Goal: Information Seeking & Learning: Learn about a topic

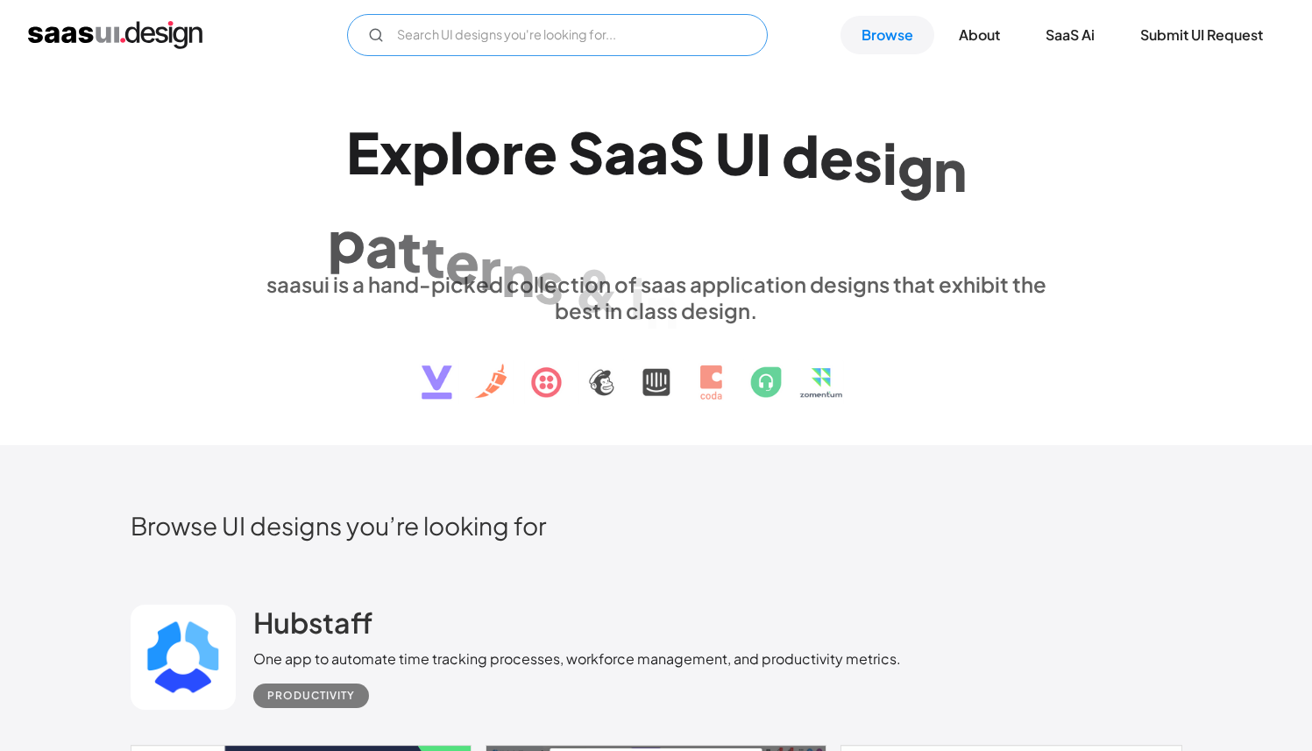
click at [565, 42] on input "Email Form" at bounding box center [557, 35] width 421 height 42
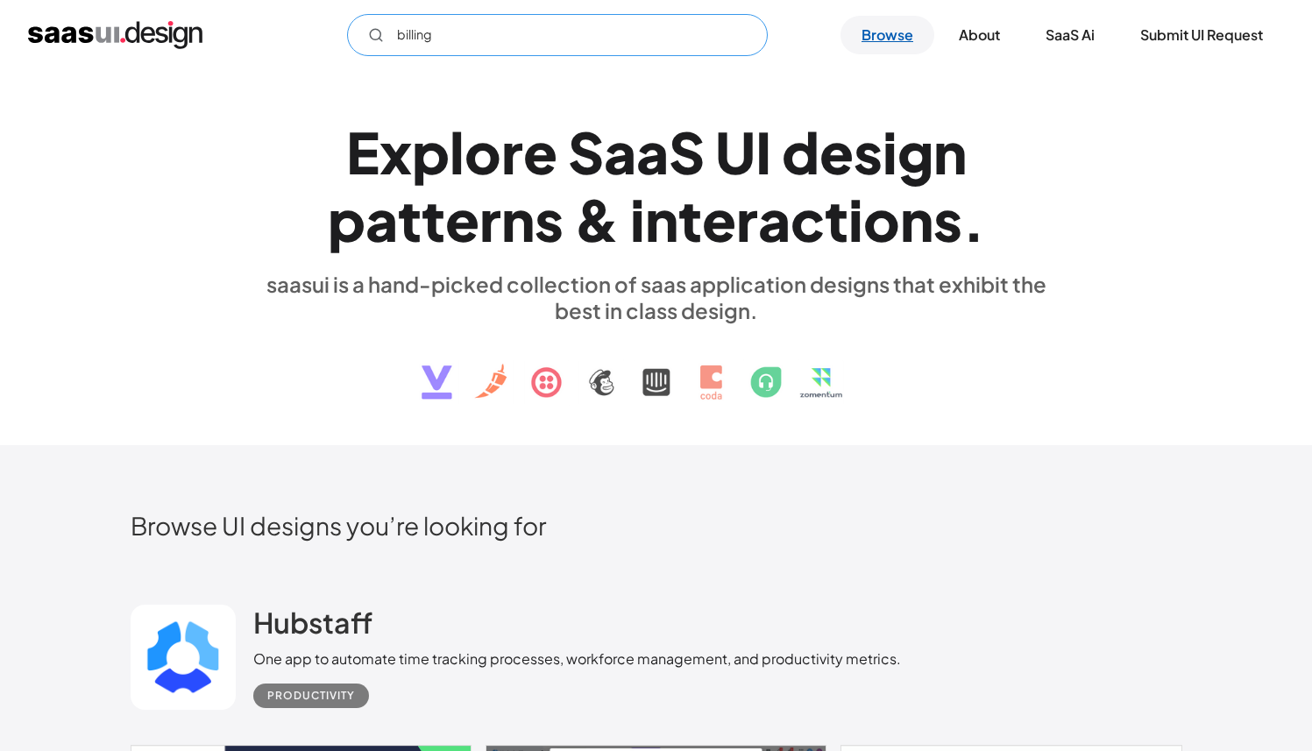
type input "billing"
click at [889, 34] on link "Browse" at bounding box center [888, 35] width 94 height 39
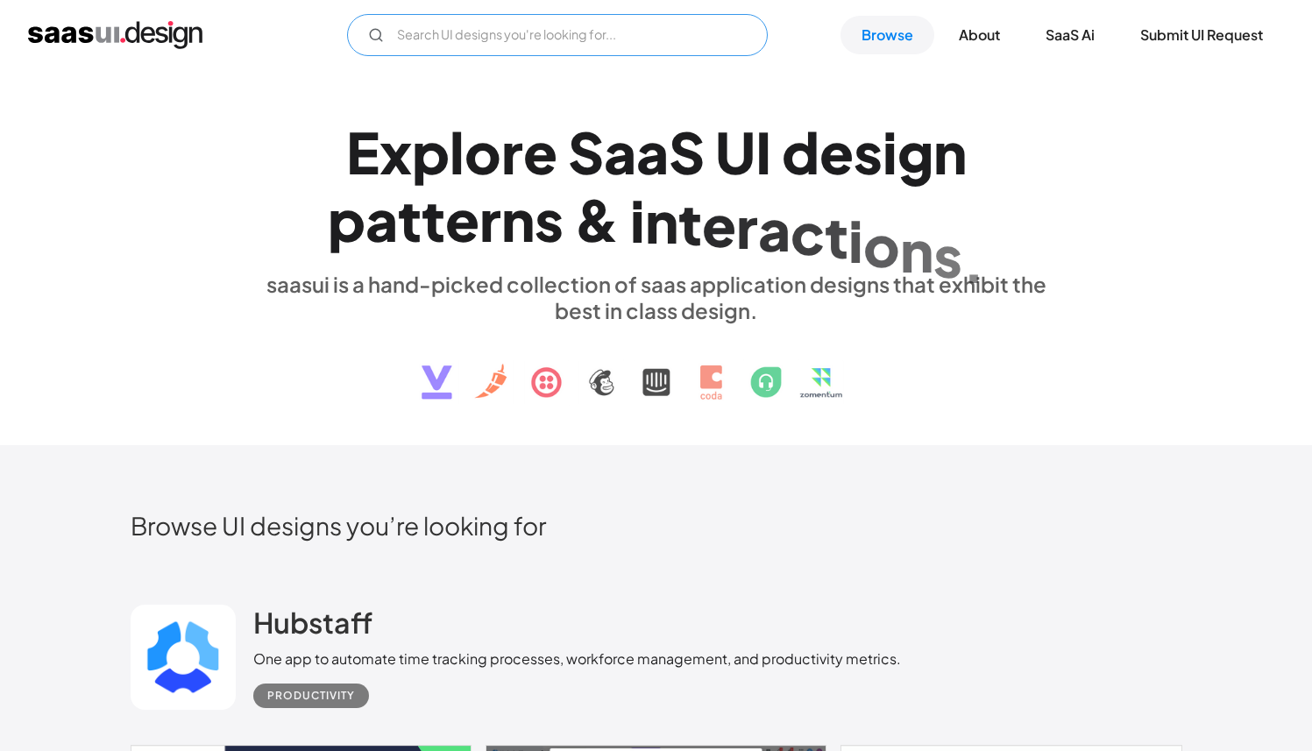
click at [508, 30] on input "Email Form" at bounding box center [557, 35] width 421 height 42
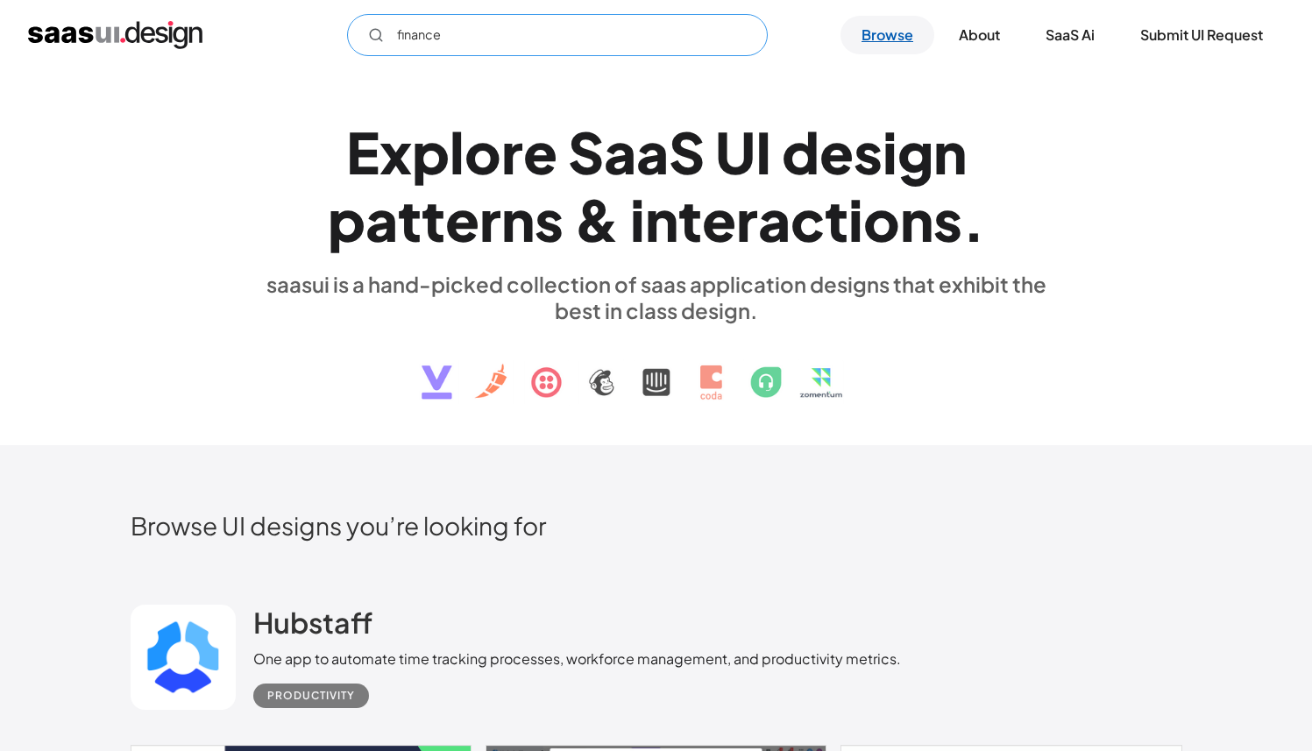
type input "finance"
click at [1002, 76] on div "E x p l o r e S a a S U I d e s i g n p a t t e r n s & i n t e r a c t i o n s…" at bounding box center [656, 258] width 1312 height 376
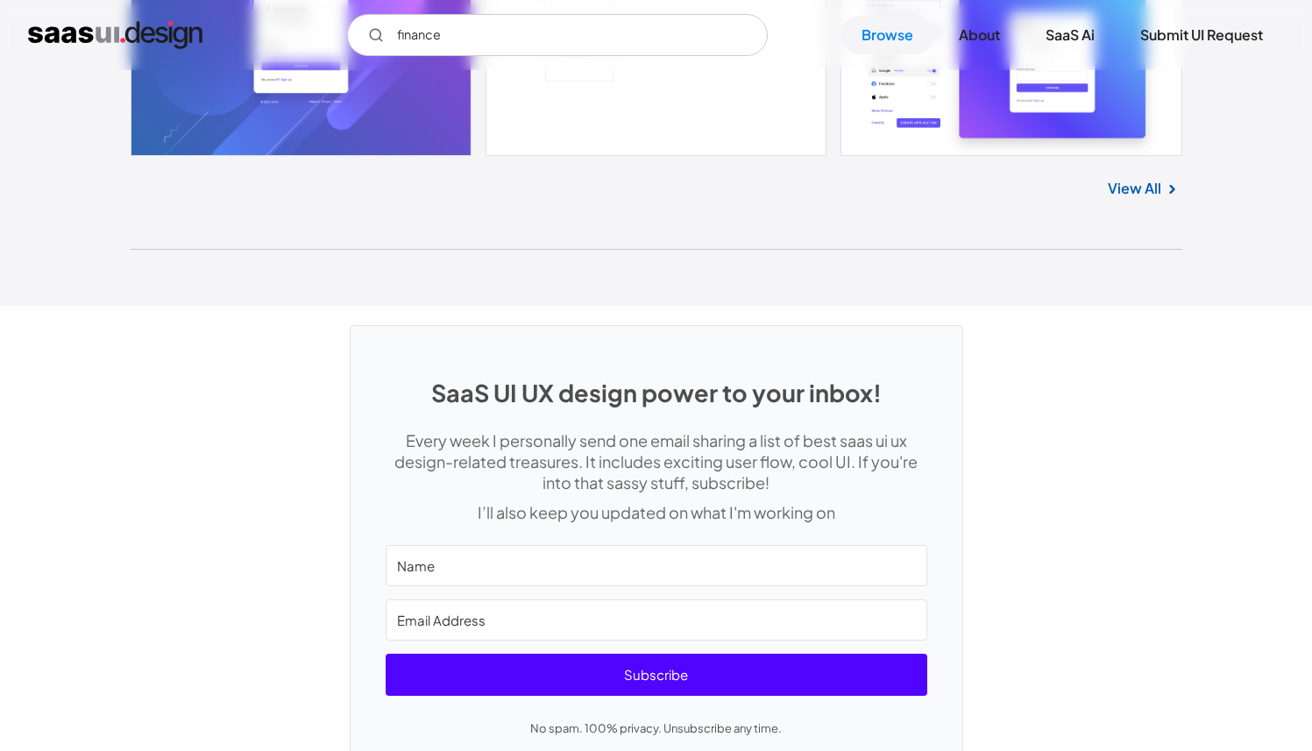
scroll to position [46560, 0]
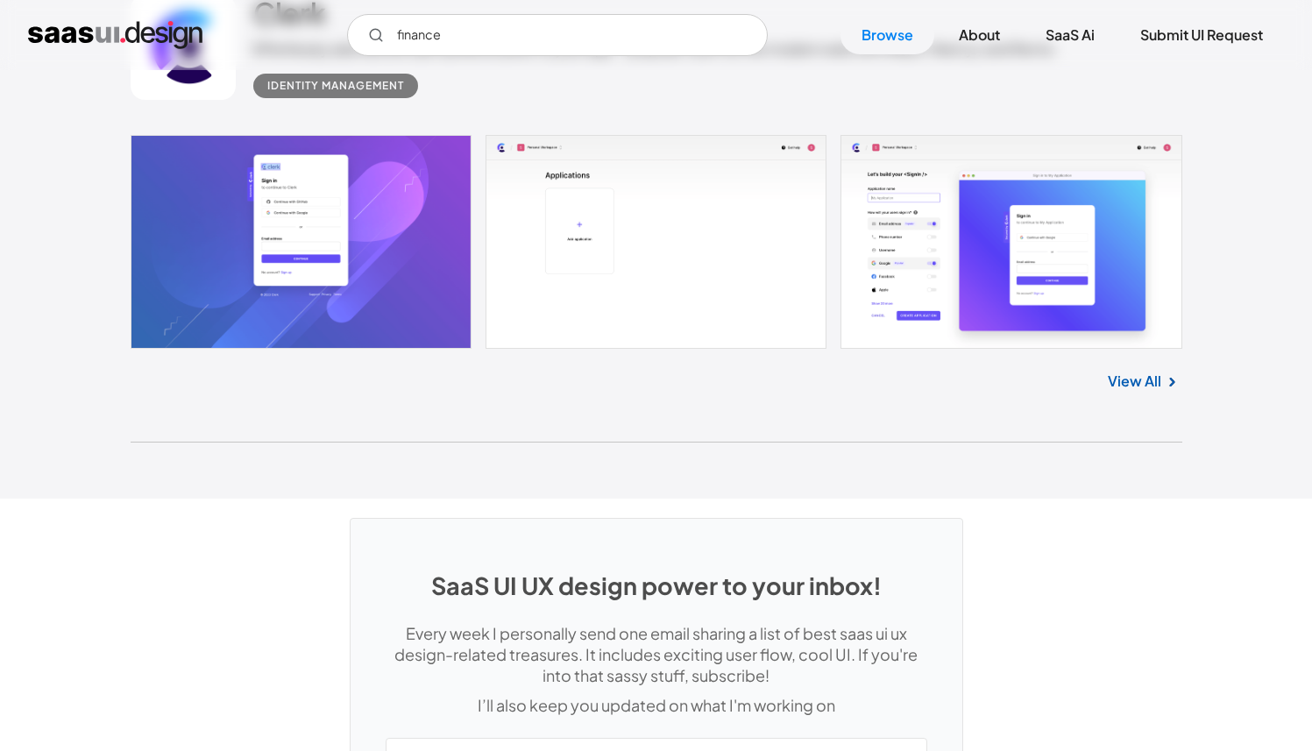
click at [1155, 392] on link "View All" at bounding box center [1134, 381] width 53 height 21
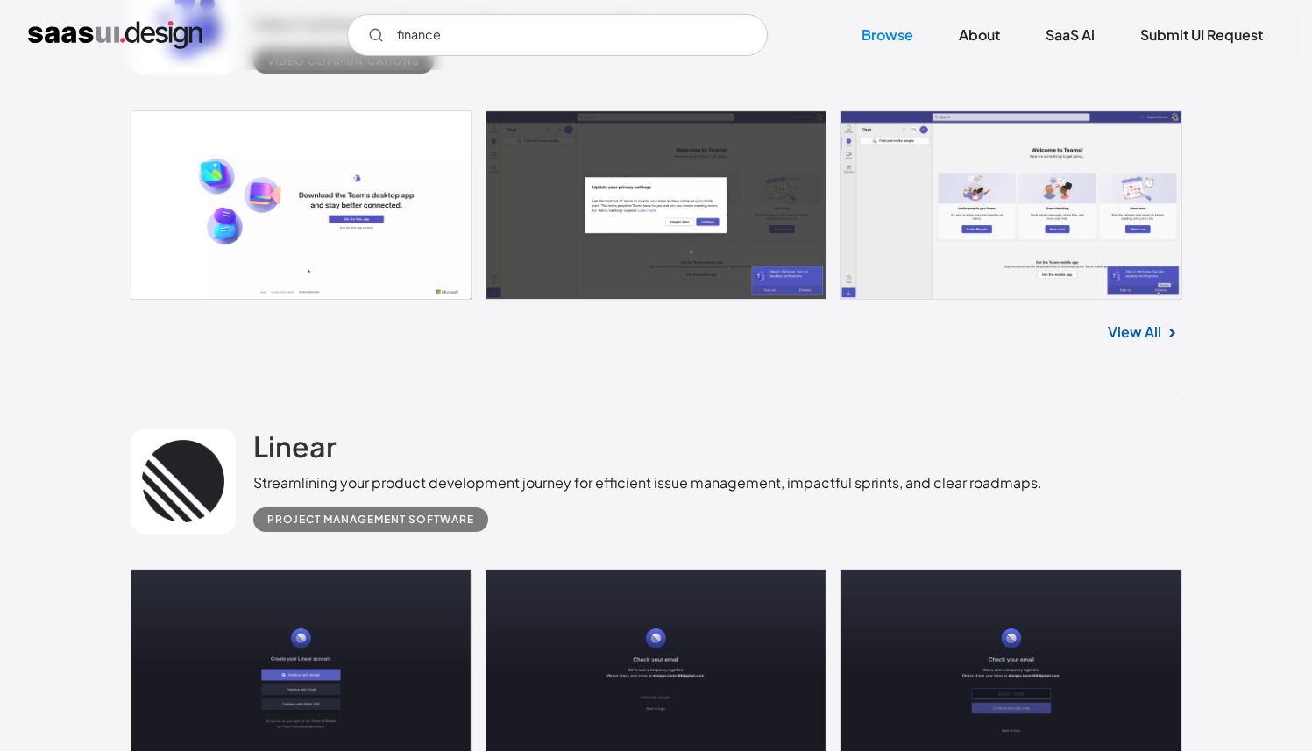
scroll to position [43666, 0]
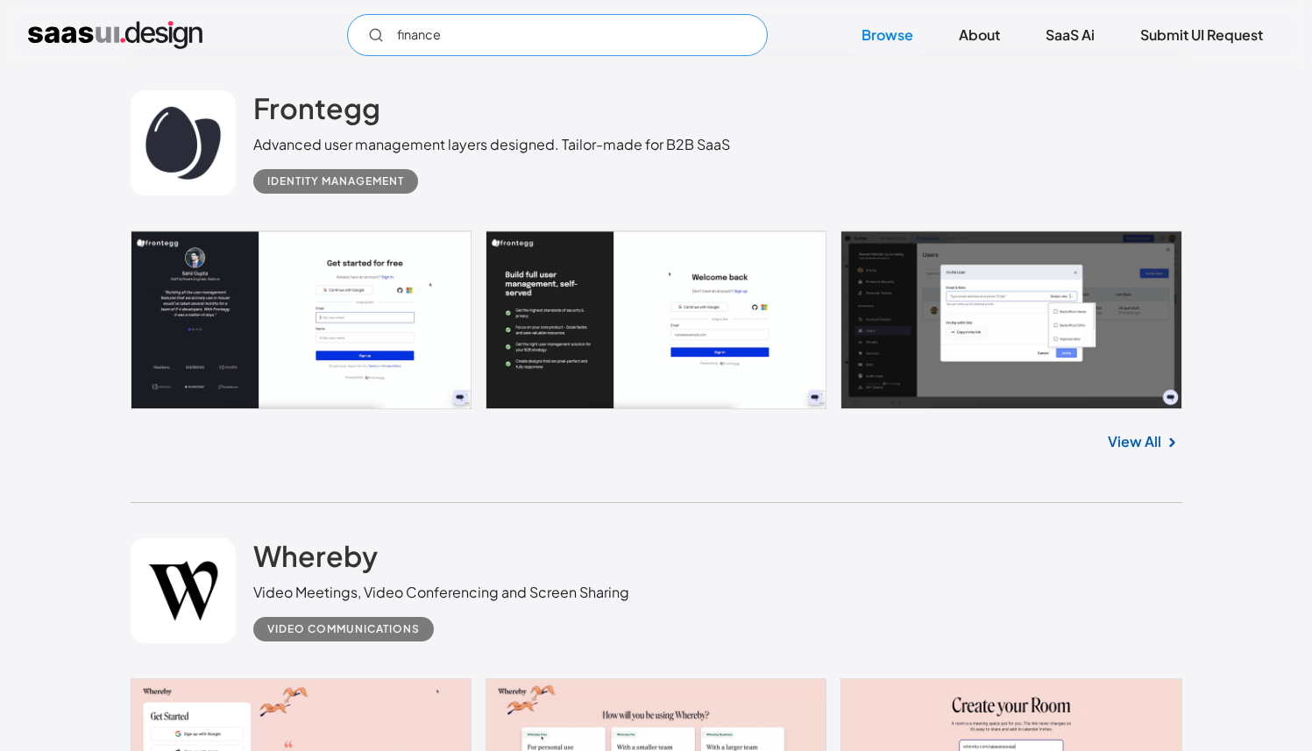
click at [484, 36] on input "finance" at bounding box center [557, 35] width 421 height 42
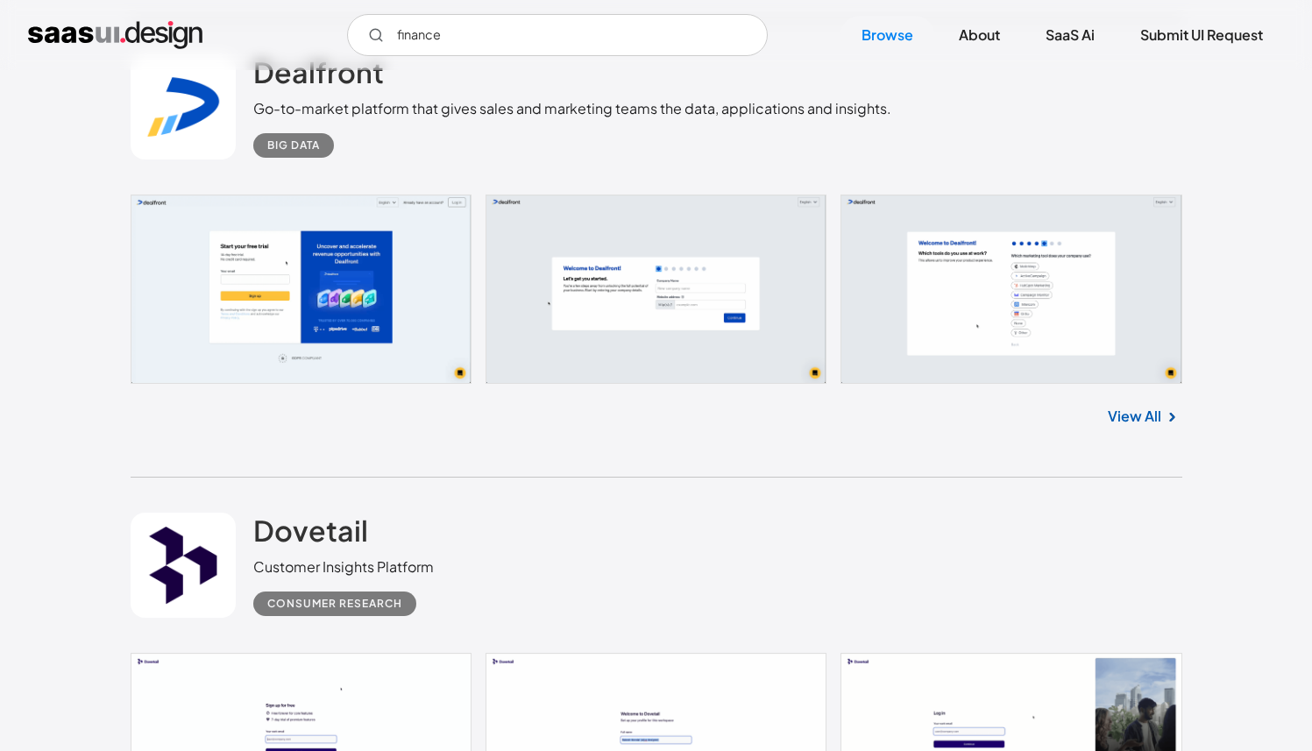
scroll to position [13007, 0]
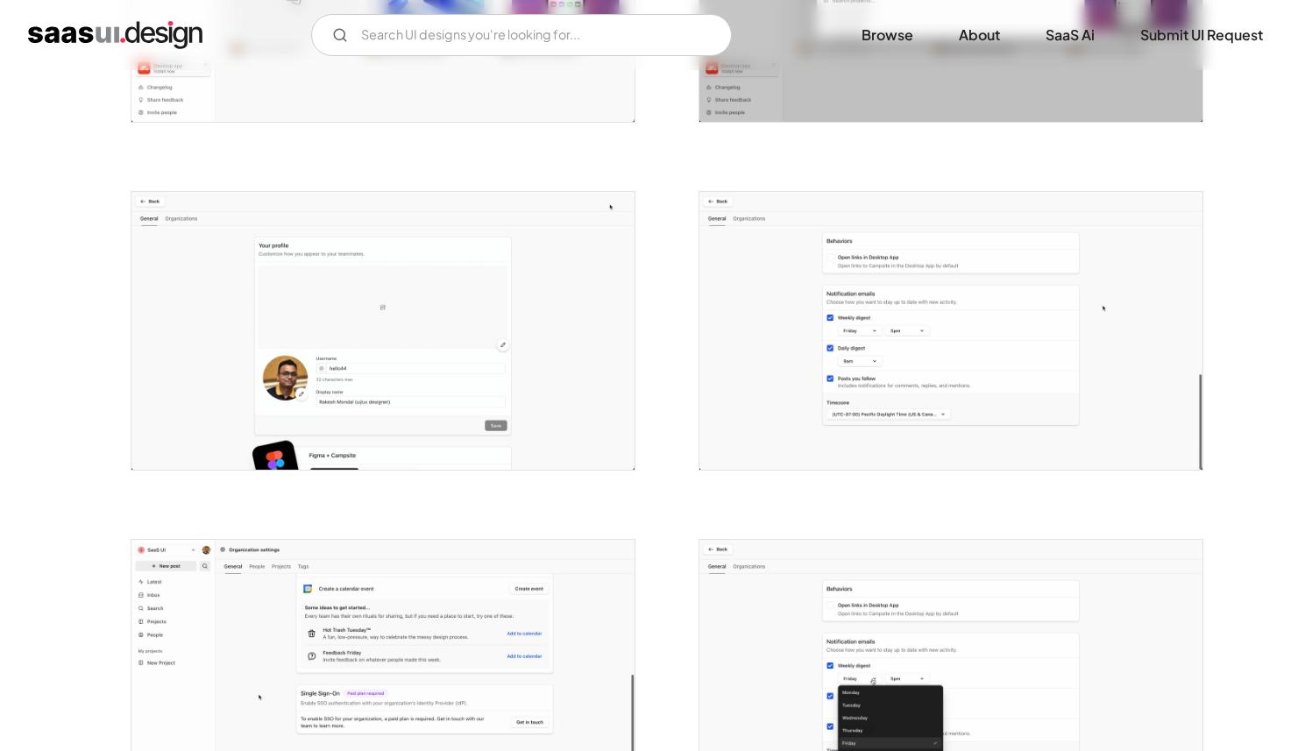
scroll to position [2321, 0]
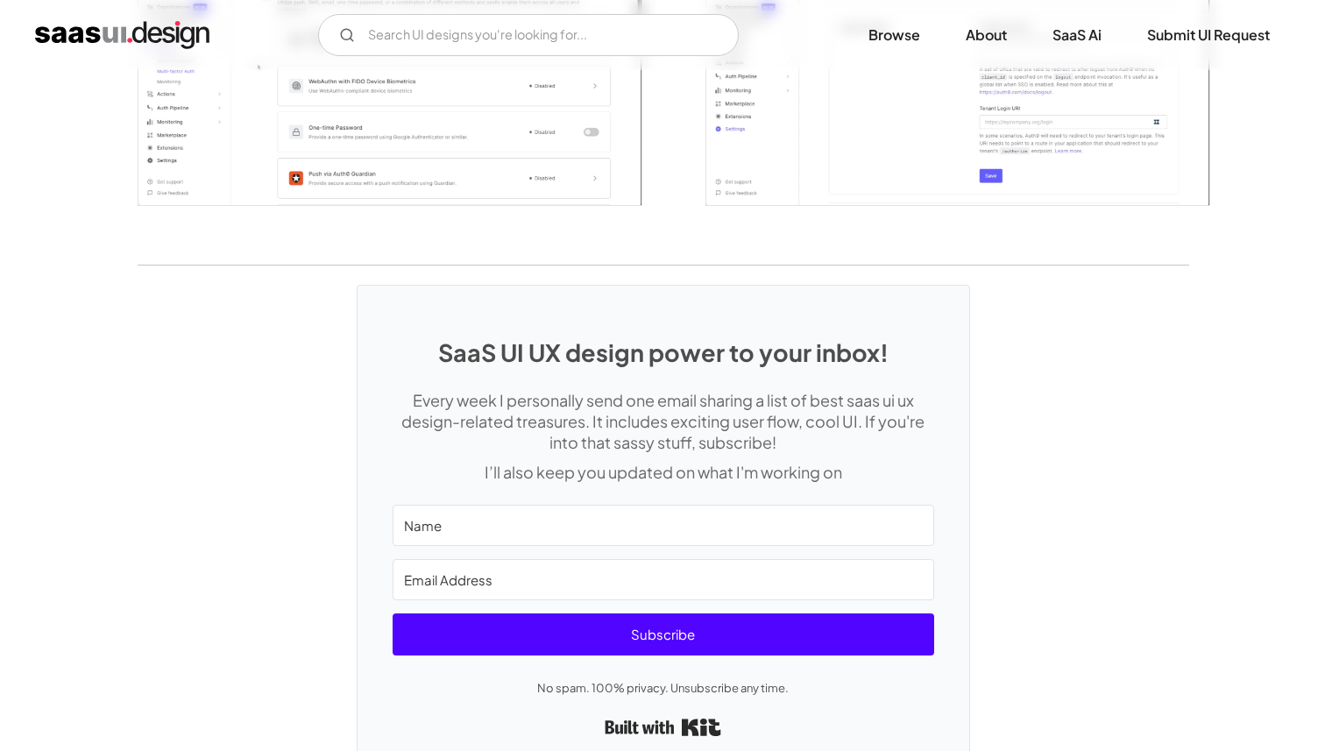
scroll to position [4112, 0]
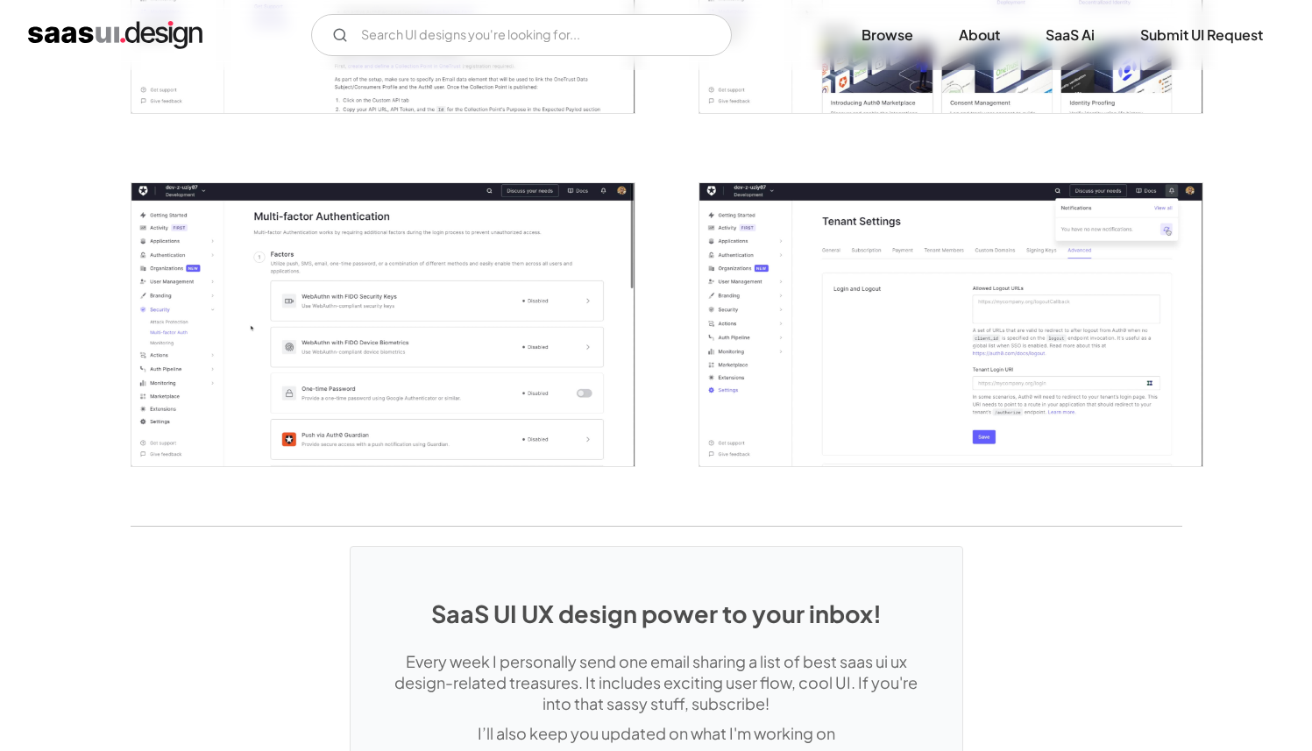
click at [1062, 409] on img "open lightbox" at bounding box center [951, 324] width 503 height 283
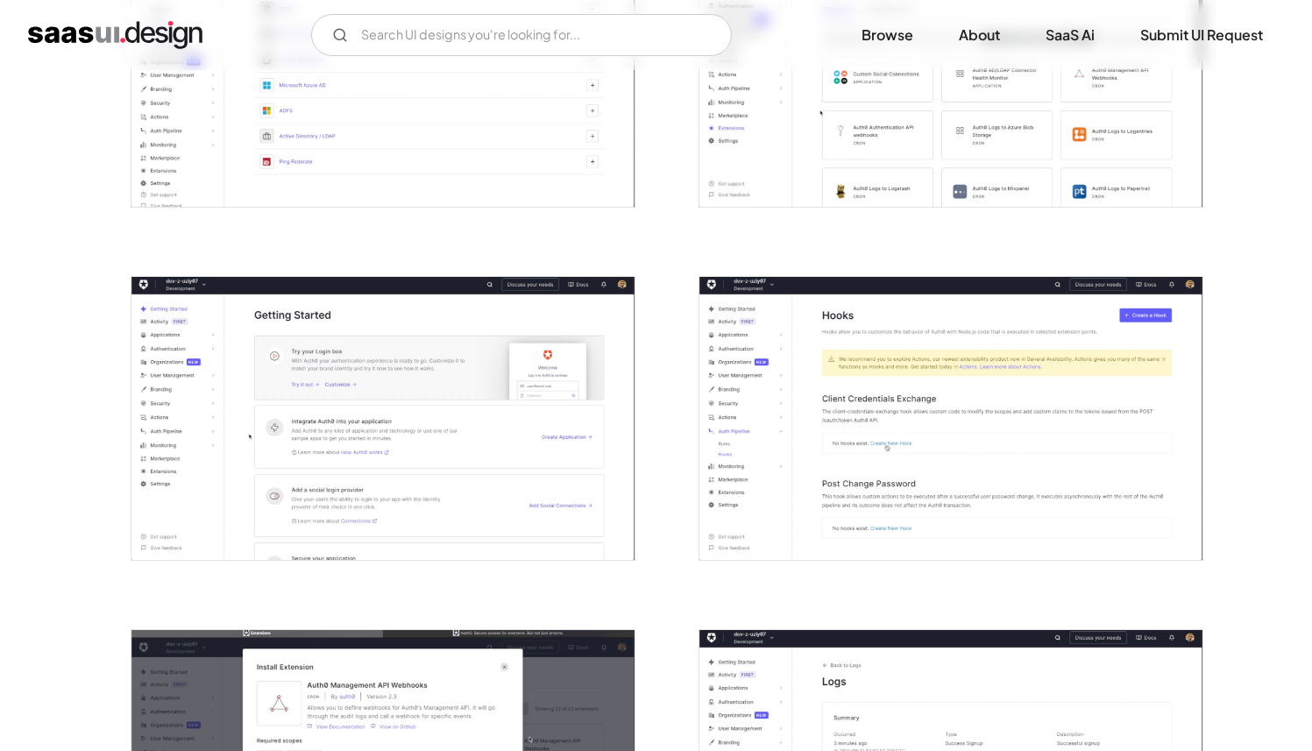
scroll to position [2955, 0]
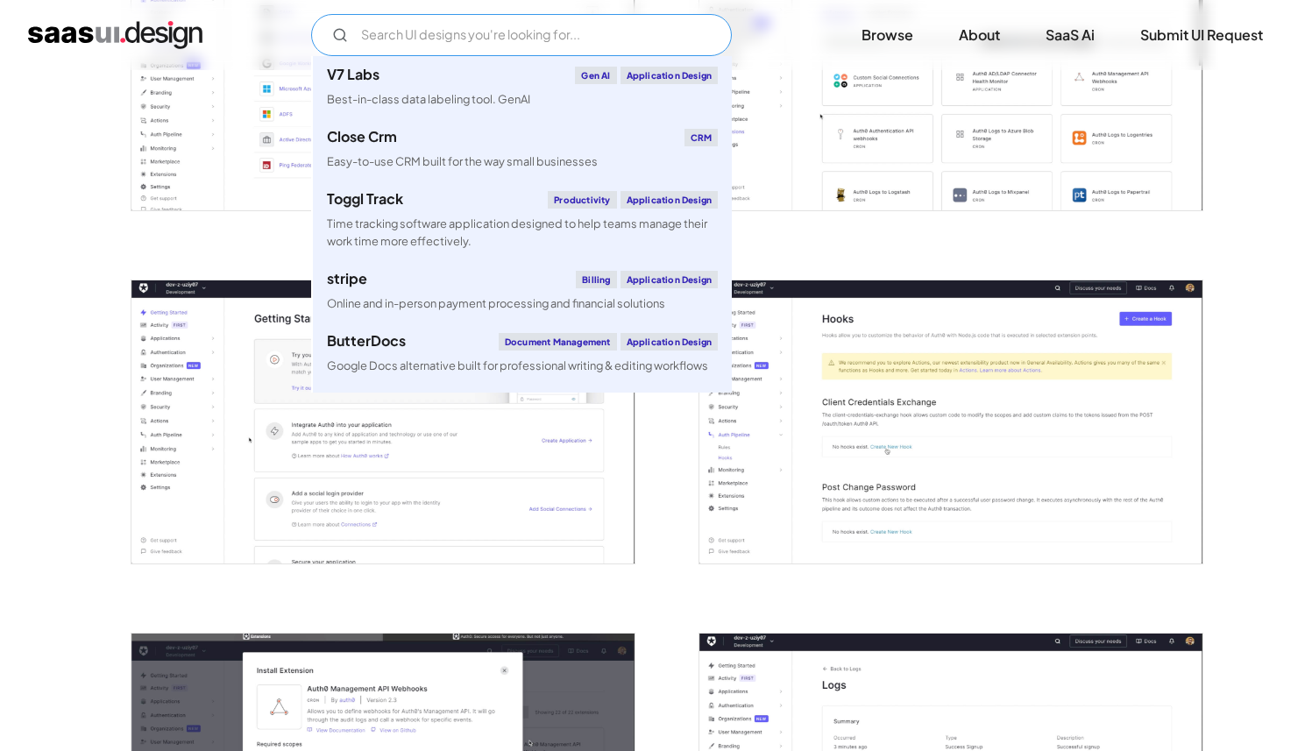
click at [501, 44] on input "Email Form" at bounding box center [521, 35] width 421 height 42
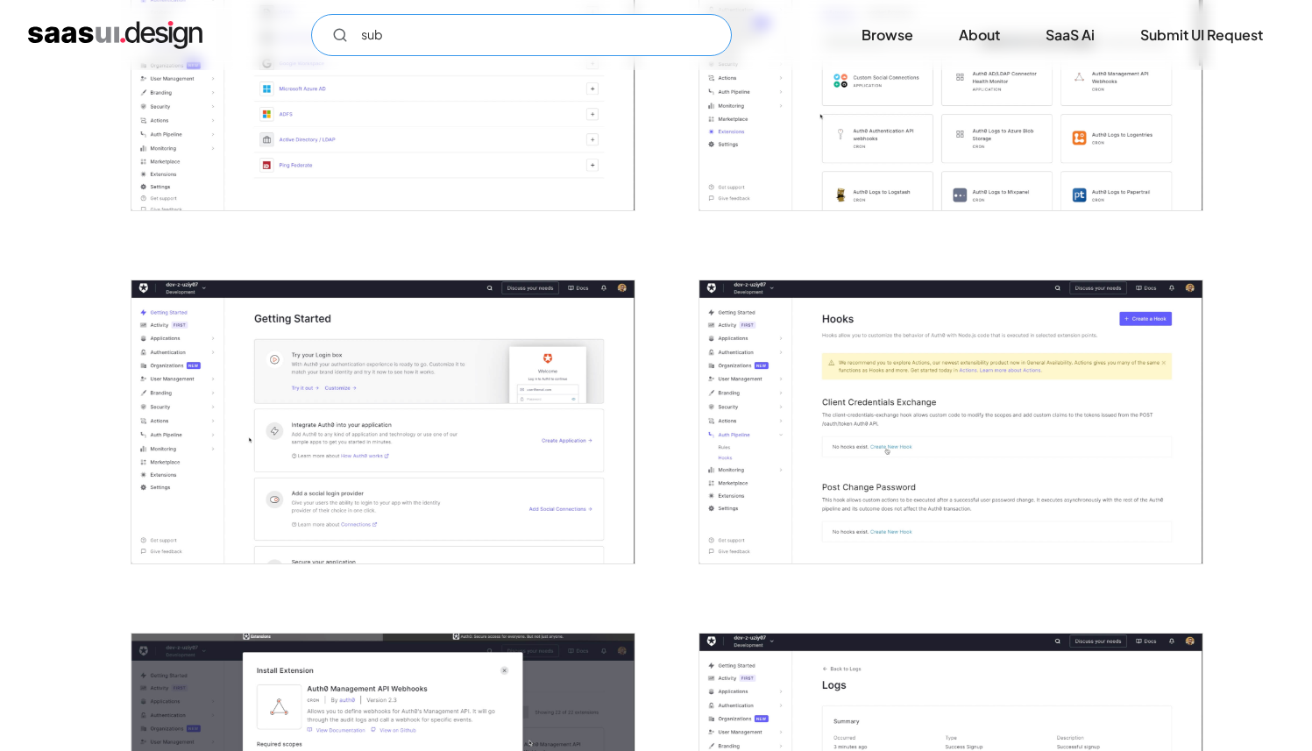
type input "subs"
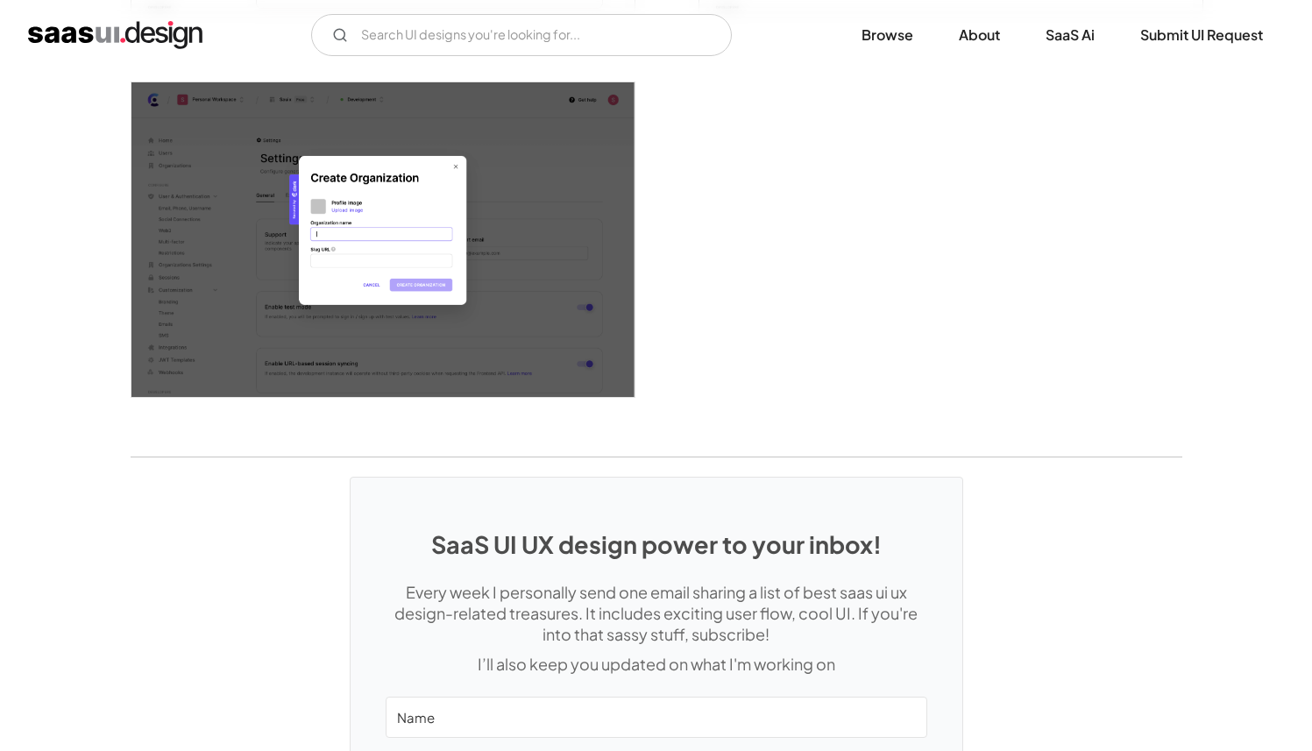
scroll to position [4219, 0]
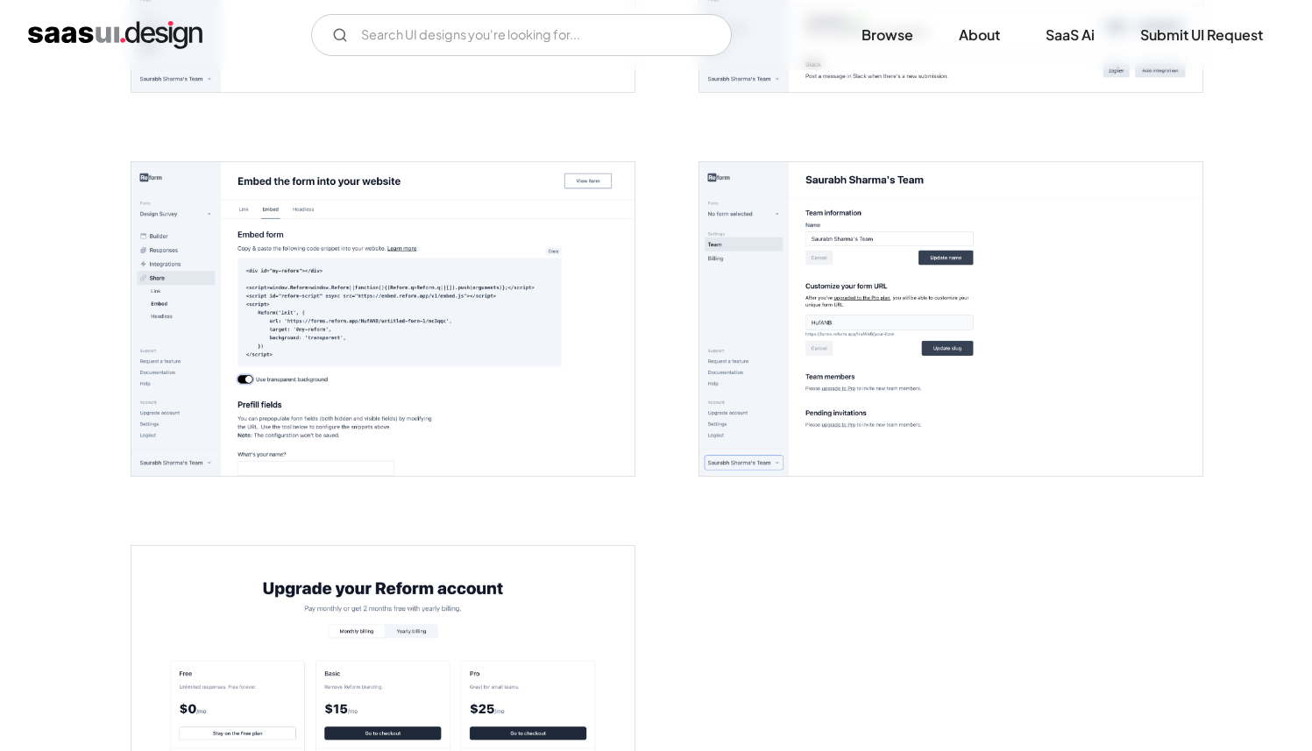
scroll to position [3539, 0]
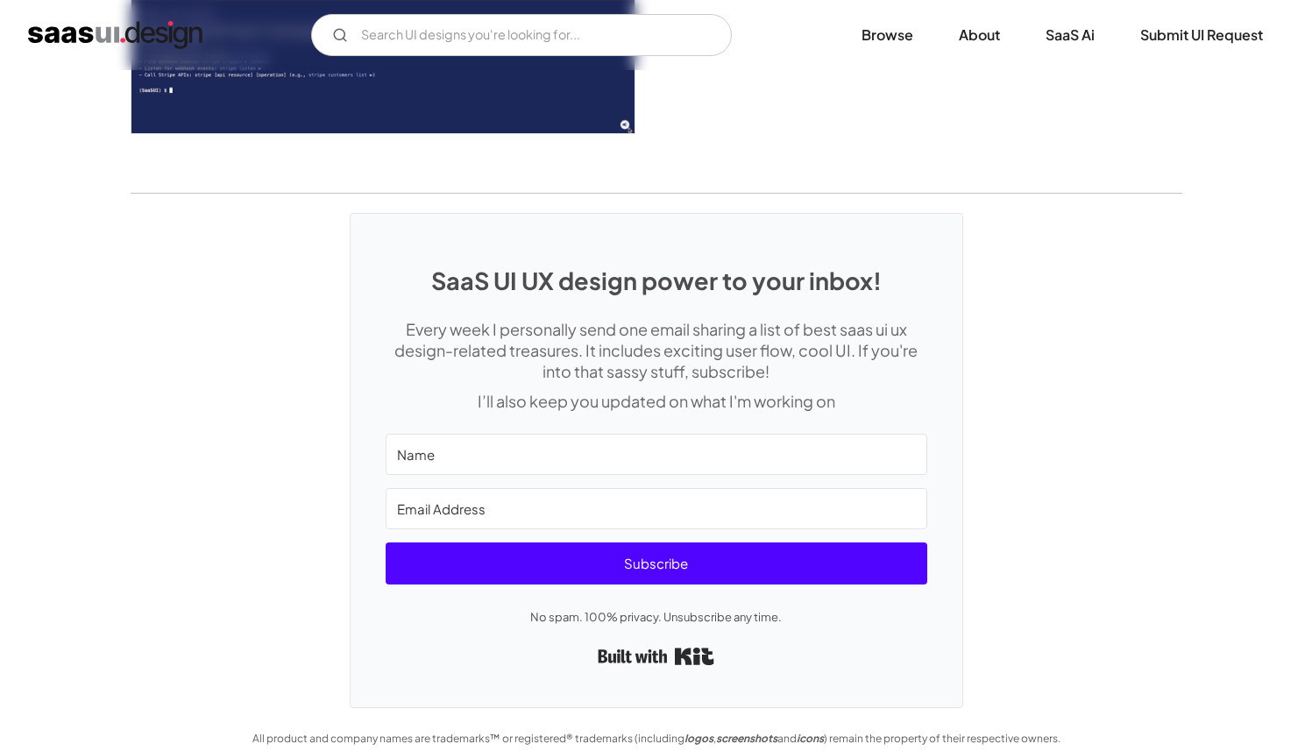
scroll to position [5046, 0]
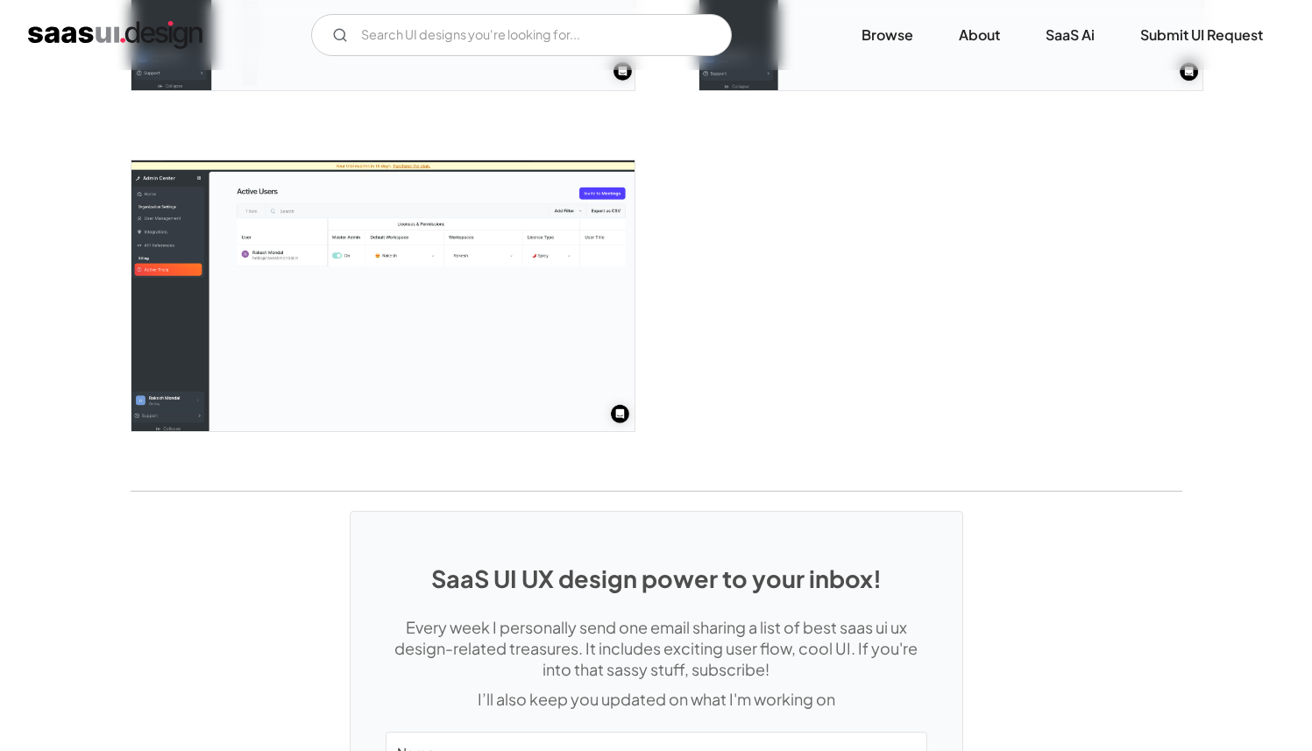
scroll to position [4008, 0]
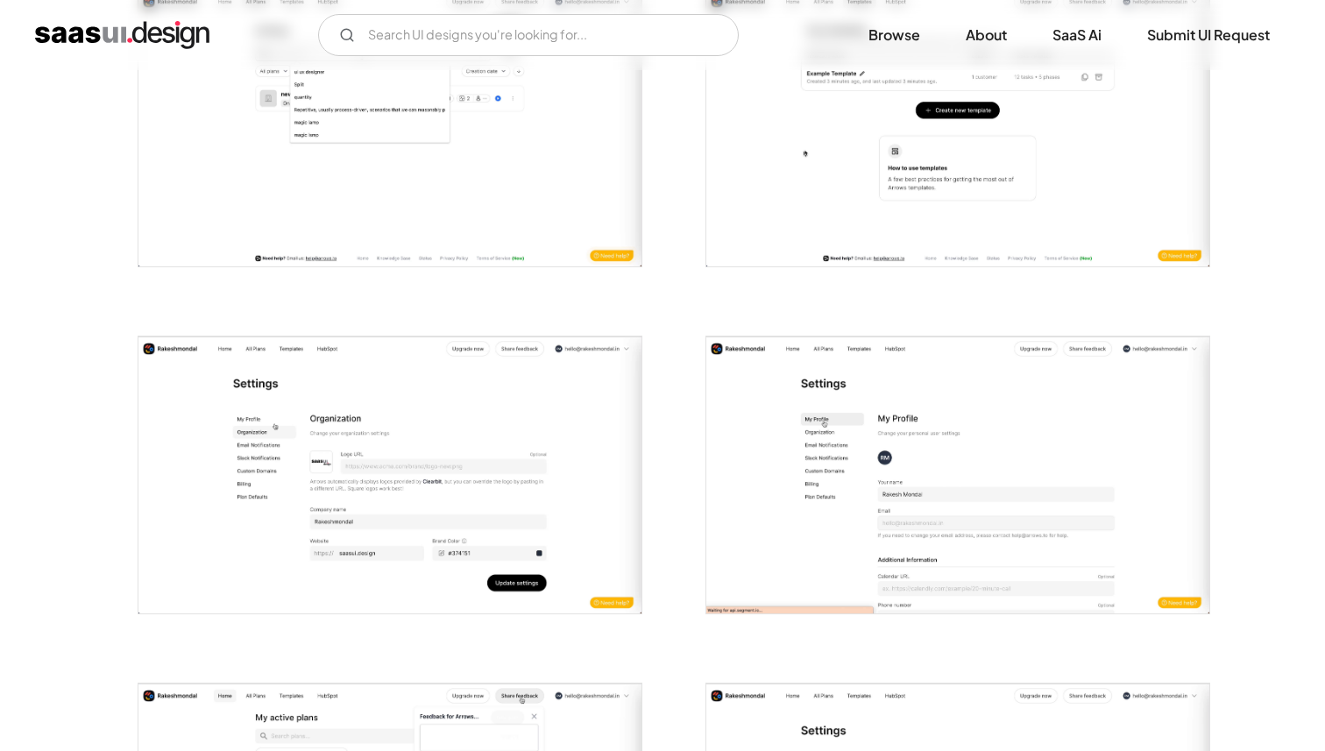
scroll to position [3176, 0]
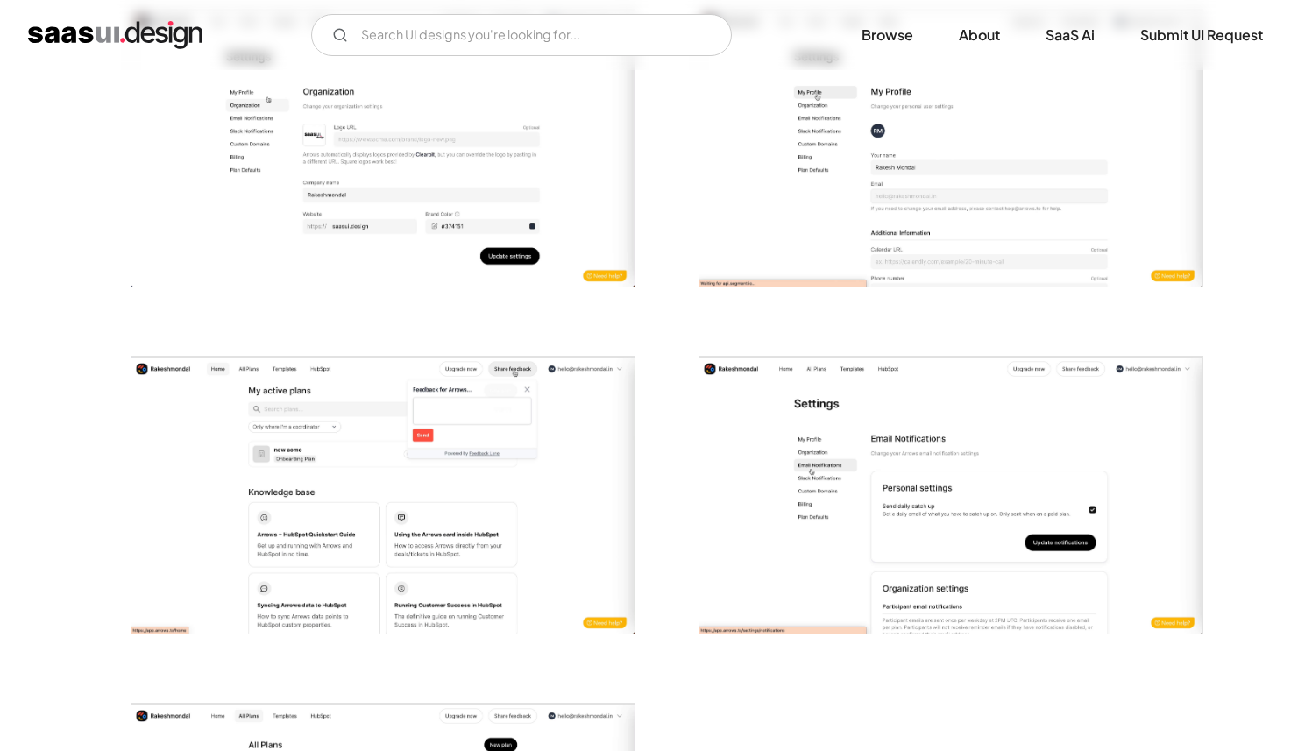
click at [508, 435] on img "open lightbox" at bounding box center [382, 495] width 503 height 277
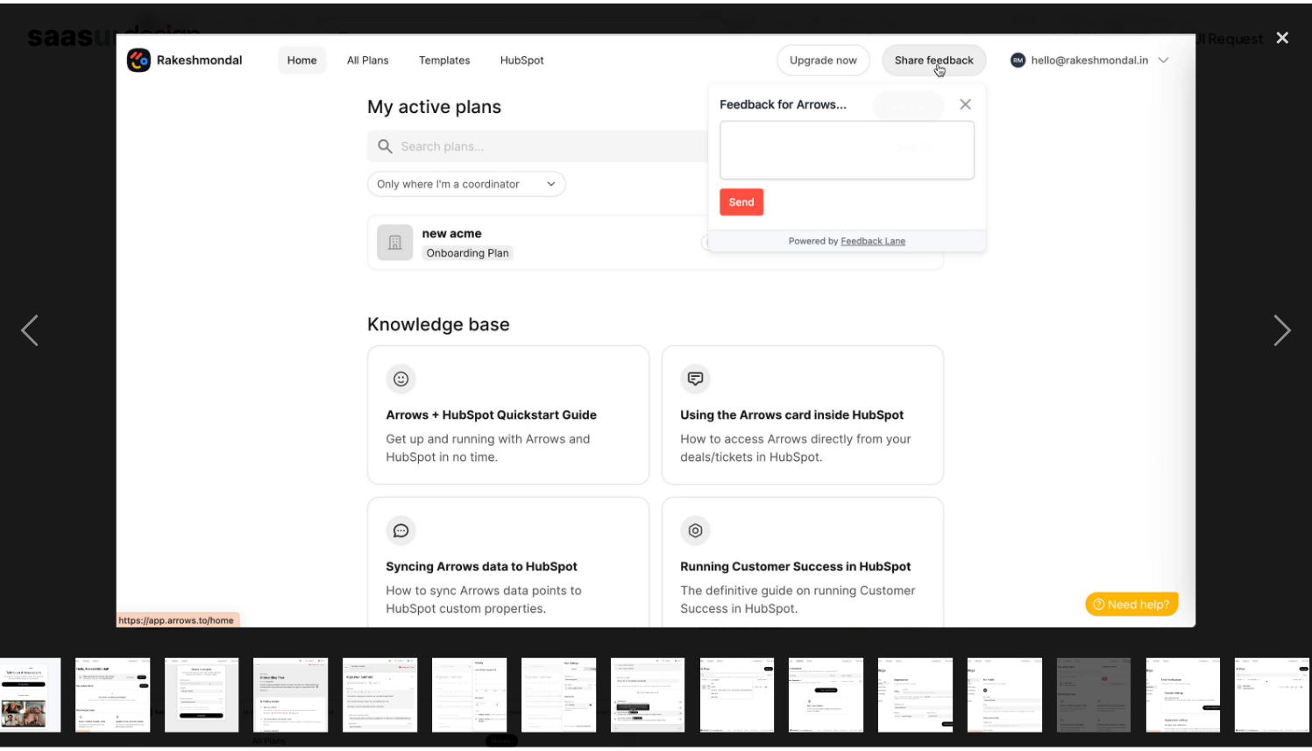
scroll to position [0, 582]
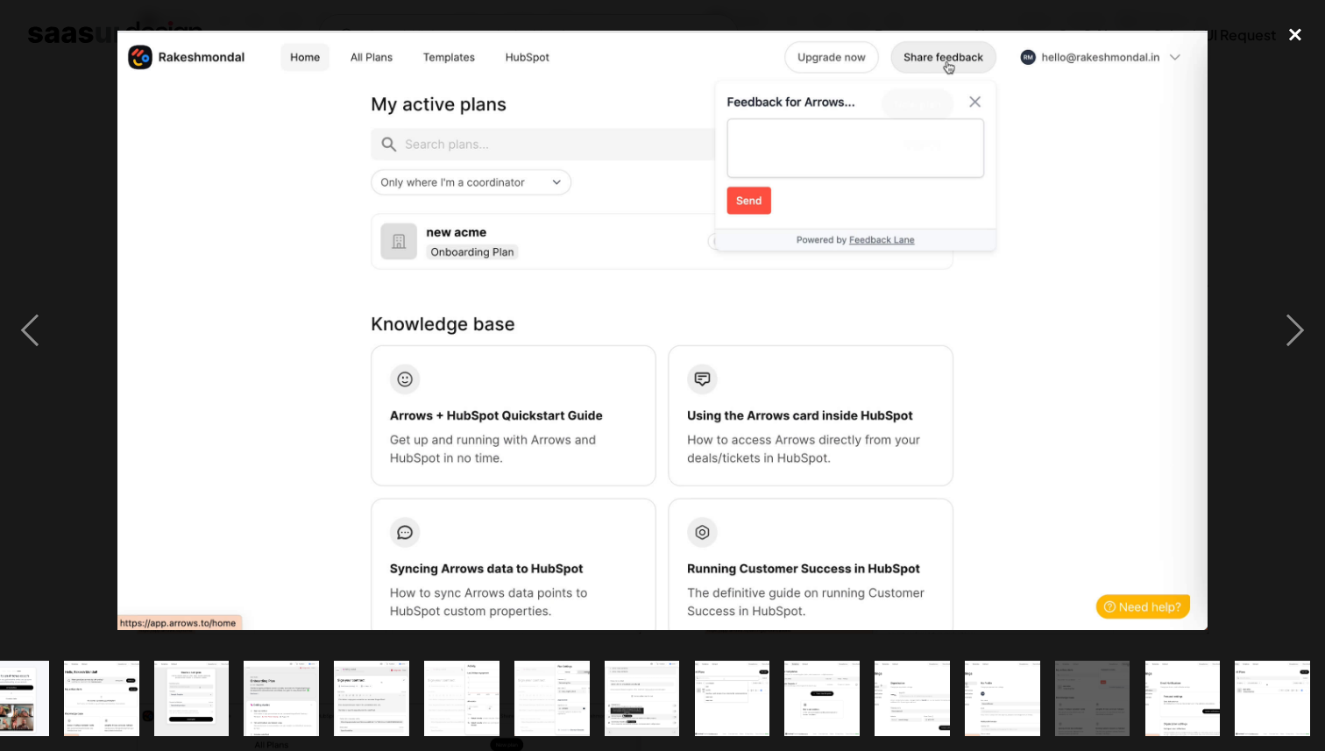
click at [1293, 32] on div "close lightbox" at bounding box center [1296, 34] width 60 height 39
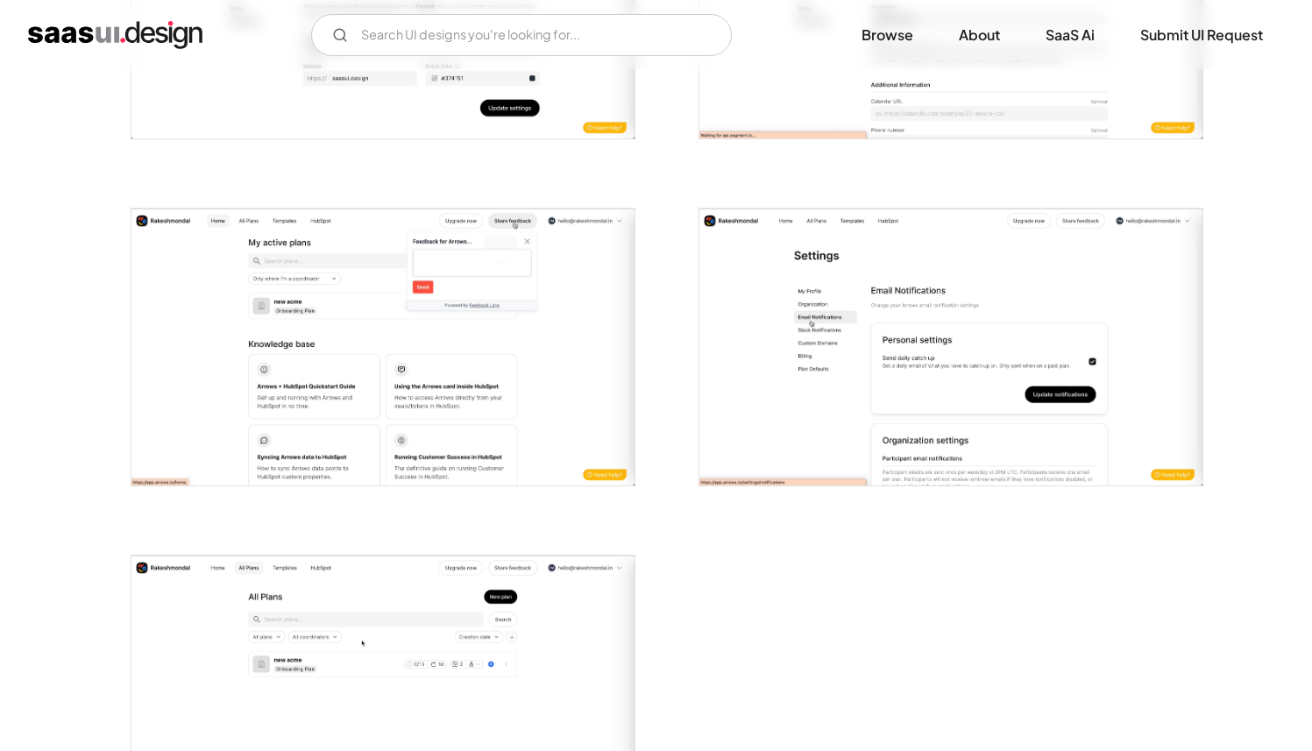
scroll to position [3535, 0]
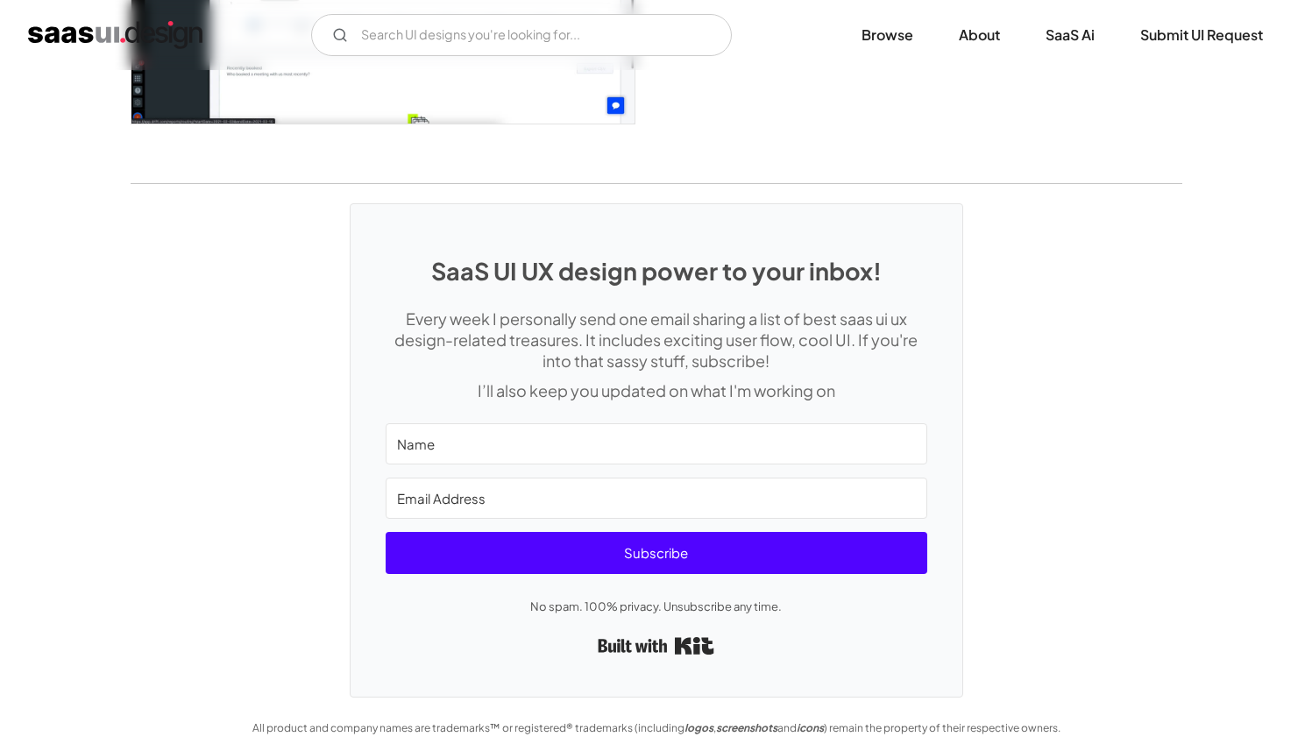
scroll to position [4657, 0]
